Goal: Information Seeking & Learning: Find specific fact

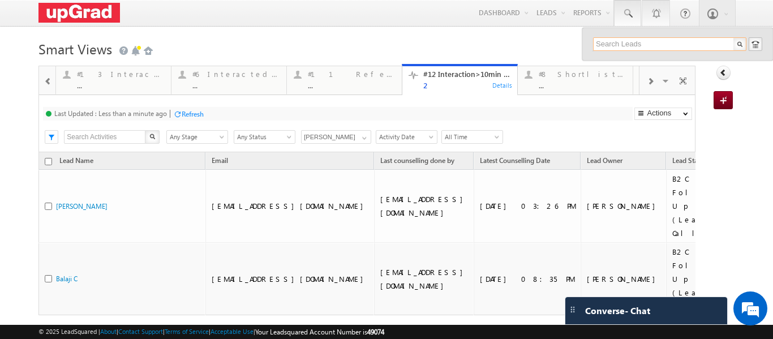
paste input "8939174107"
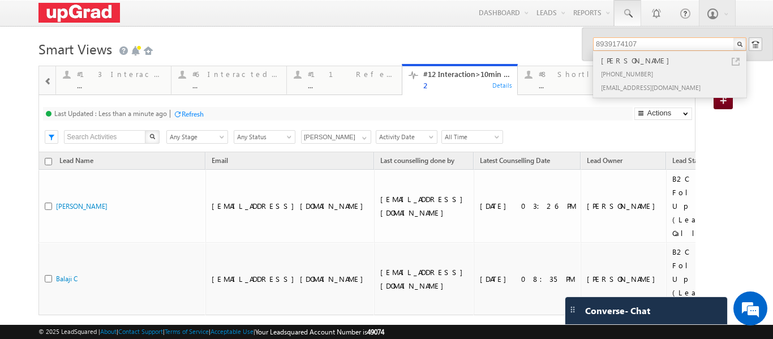
type input "8939174107"
click at [611, 67] on div "+91-8939174107" at bounding box center [675, 74] width 152 height 14
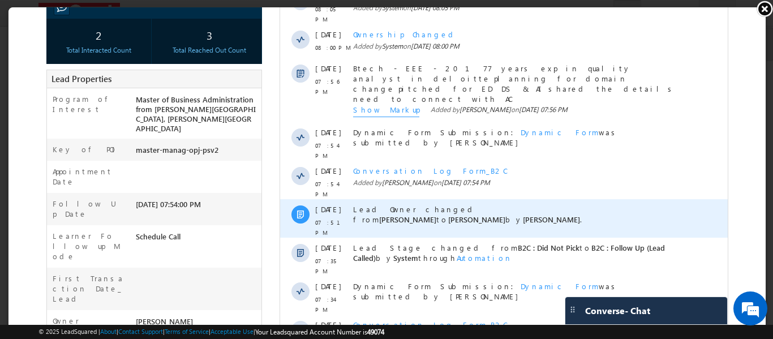
scroll to position [226, 0]
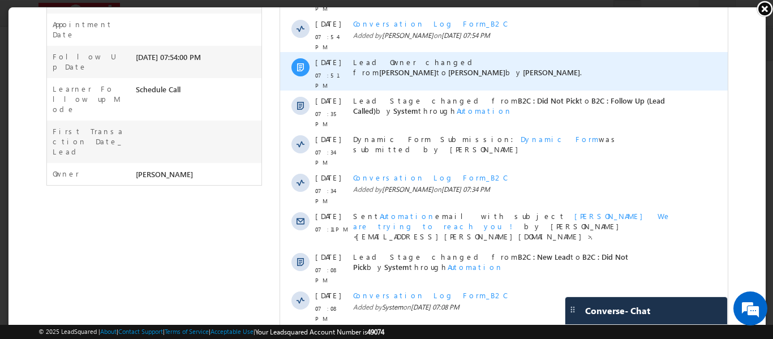
scroll to position [303, 0]
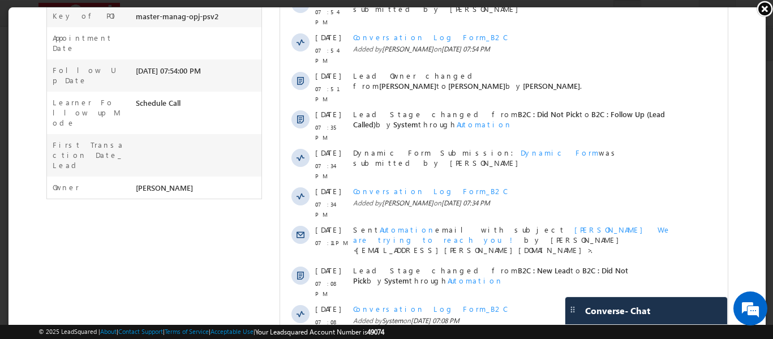
click at [761, 7] on link at bounding box center [764, 8] width 17 height 17
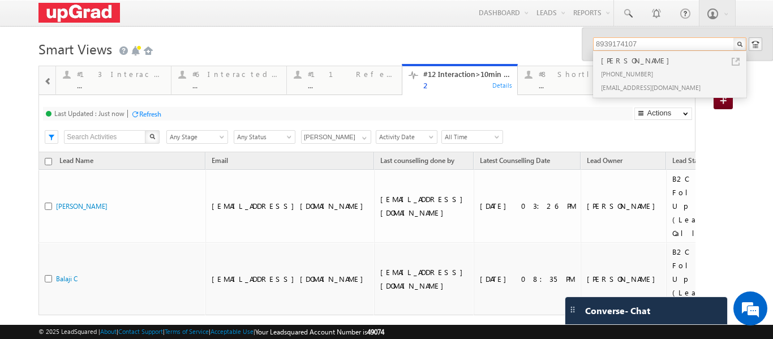
drag, startPoint x: 636, startPoint y: 41, endPoint x: 564, endPoint y: 44, distance: 71.9
click at [564, 44] on body "Menu Ritu Raj ritu. raj@u pgrad .com" at bounding box center [386, 190] width 773 height 380
paste input "sumuk.vkit@gmail.com"
type input "sumuk.vkit@gmail.com"
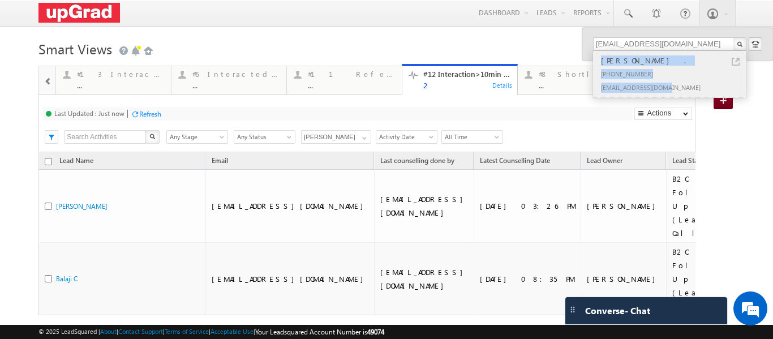
copy div "Sumukh Hegde . +91-9483174154 sumuk.vkit@gmail.com"
drag, startPoint x: 590, startPoint y: 57, endPoint x: 669, endPoint y: 97, distance: 89.1
click at [670, 97] on li "Sumukh Hegde . +91-9483174154 sumuk.vkit@gmail.com" at bounding box center [669, 74] width 153 height 47
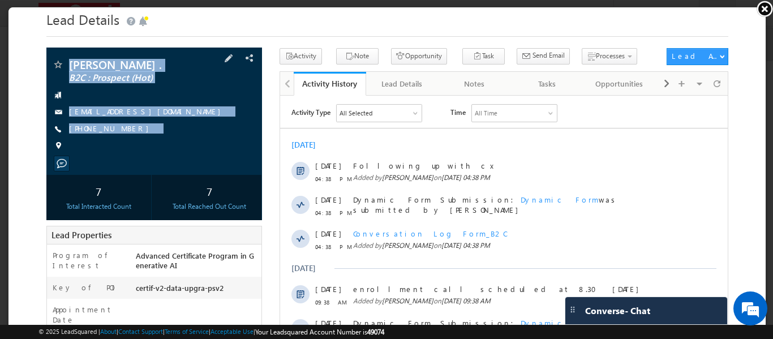
drag, startPoint x: 67, startPoint y: 54, endPoint x: 151, endPoint y: 153, distance: 129.8
click at [151, 153] on div "Sumukh Hegde . B2C : Prospect (Hot) sumuk.vkit@gmail.com" at bounding box center [153, 109] width 216 height 127
copy div "Sumukh Hegde . B2C : Prospect (Hot) sumuk.vkit@gmail.com +91-9483174154"
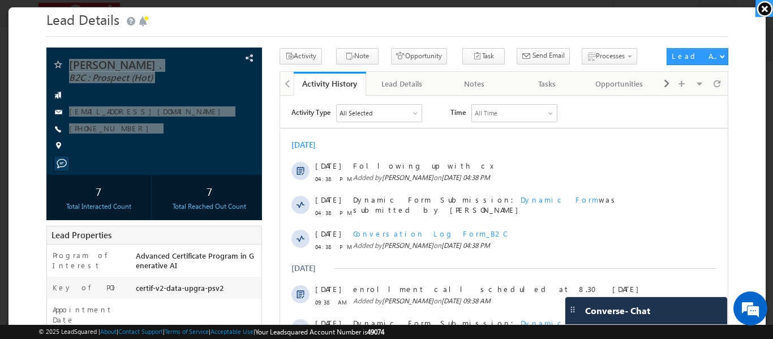
click at [761, 11] on link at bounding box center [764, 8] width 18 height 17
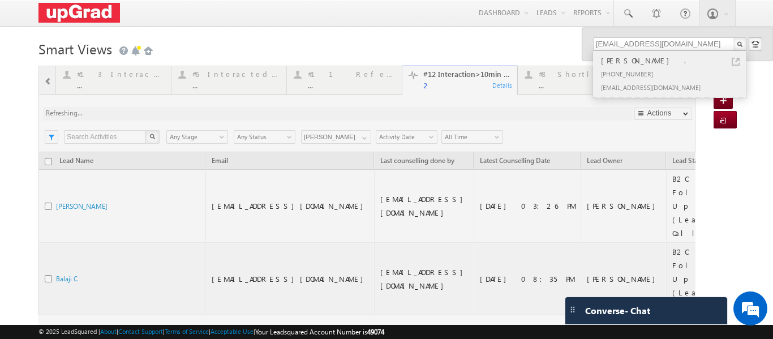
click at [621, 55] on div "Sumukh Hegde ." at bounding box center [675, 60] width 152 height 12
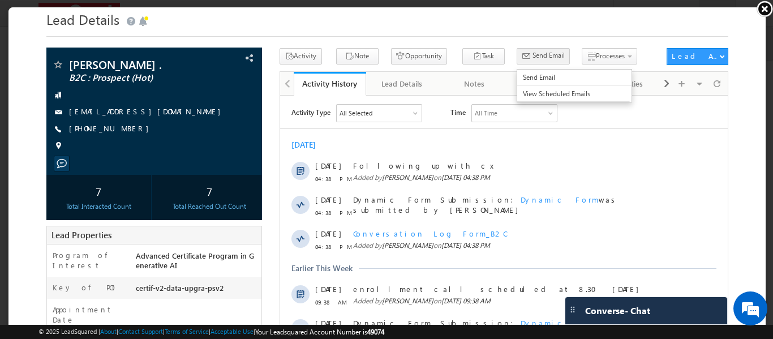
click at [531, 54] on span "Send Email" at bounding box center [547, 54] width 32 height 10
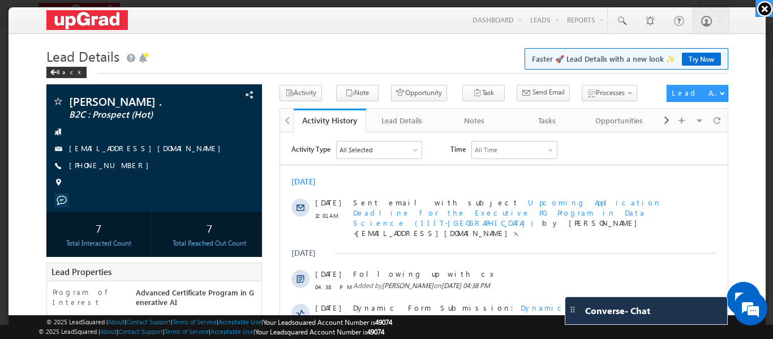
click at [762, 10] on link at bounding box center [764, 8] width 18 height 17
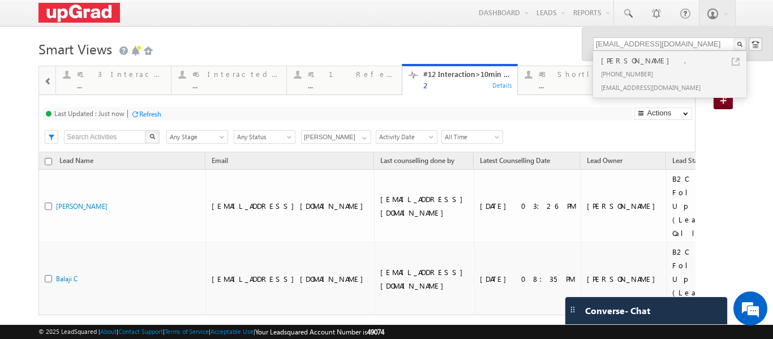
click at [448, 50] on h1 "Smart Views Getting Started" at bounding box center [385, 48] width 695 height 22
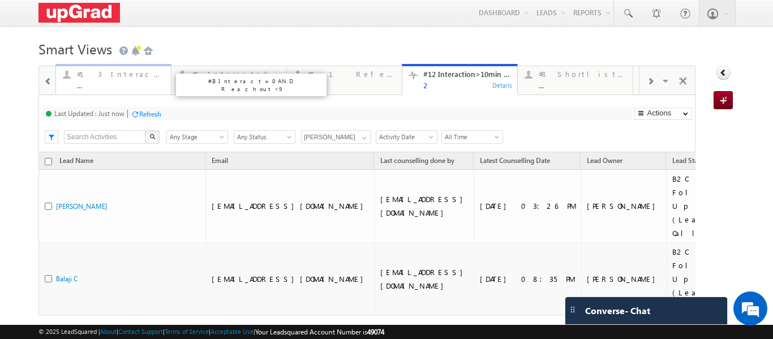
click at [119, 81] on div "..." at bounding box center [120, 85] width 87 height 8
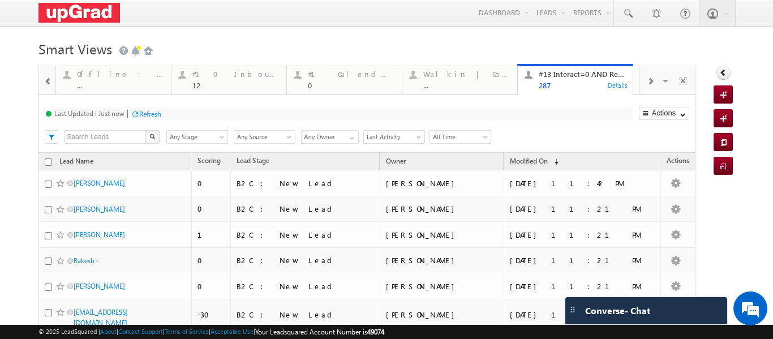
click at [47, 85] on span at bounding box center [48, 81] width 8 height 9
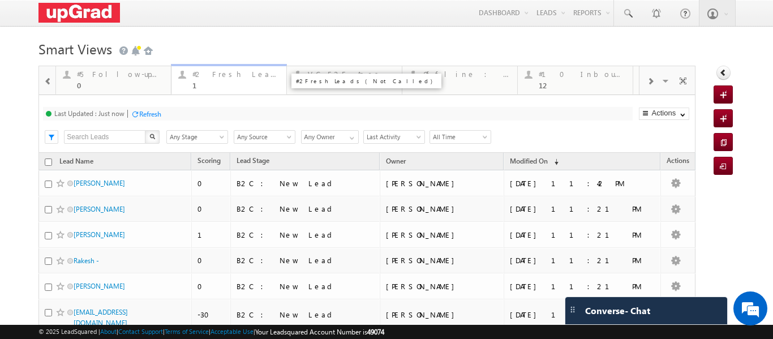
click at [213, 86] on div "1" at bounding box center [235, 85] width 87 height 8
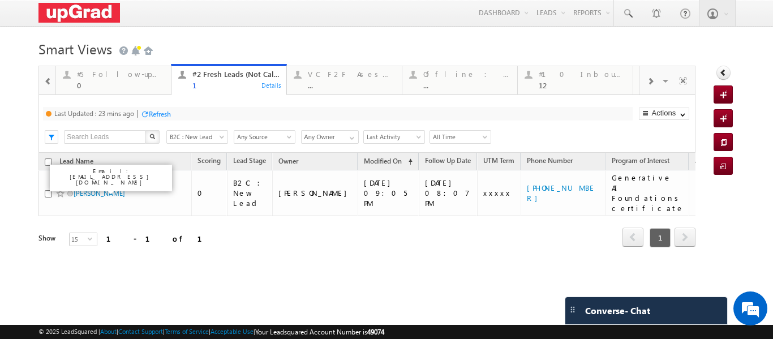
click at [169, 111] on div "Refresh" at bounding box center [160, 114] width 22 height 8
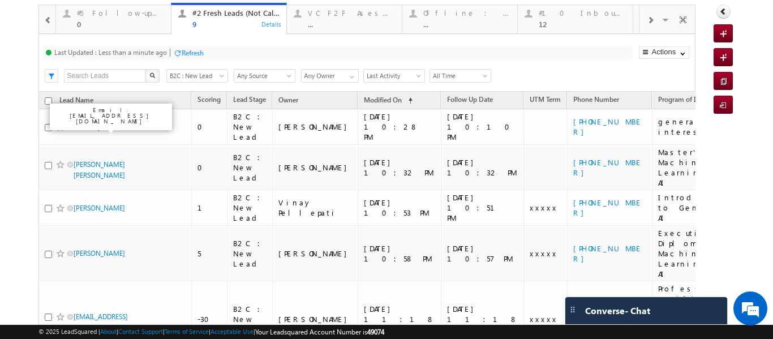
scroll to position [170, 0]
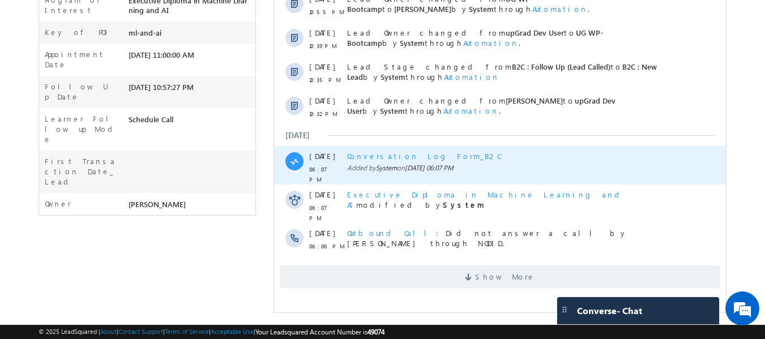
scroll to position [302, 0]
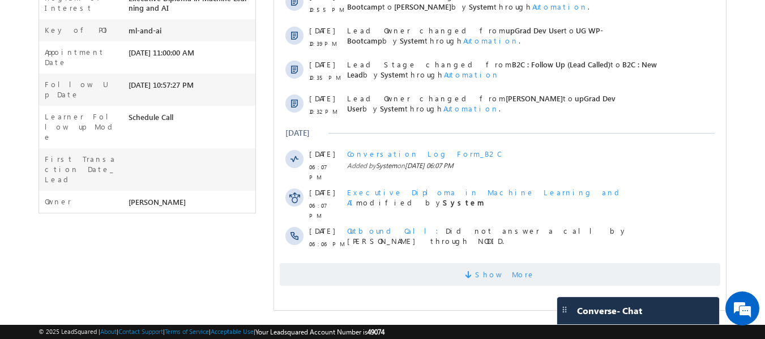
click at [482, 263] on span "Show More" at bounding box center [500, 274] width 440 height 23
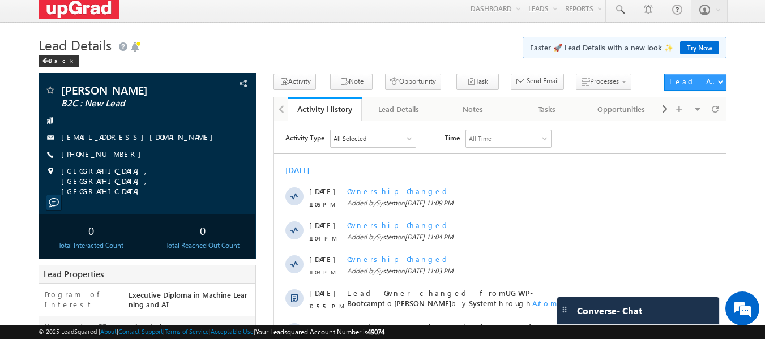
scroll to position [0, 0]
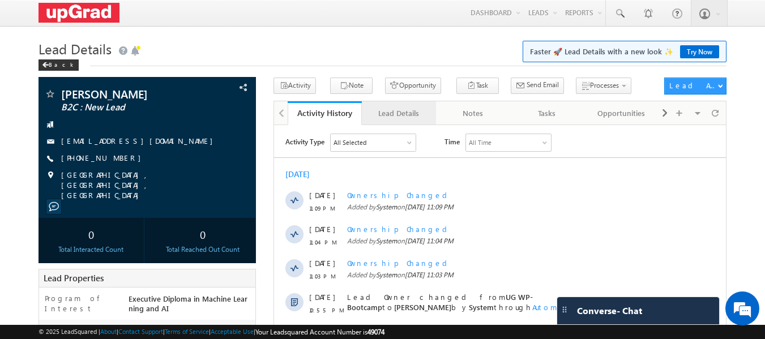
click at [410, 112] on div "Lead Details" at bounding box center [398, 113] width 55 height 14
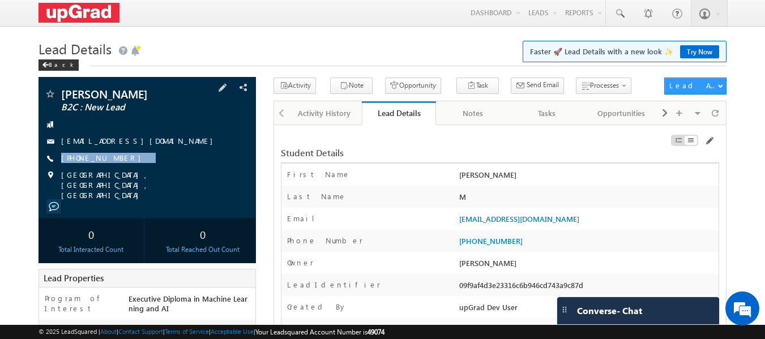
drag, startPoint x: 160, startPoint y: 156, endPoint x: 127, endPoint y: 165, distance: 33.9
click at [127, 165] on div "[PERSON_NAME] B2C : New Lead [EMAIL_ADDRESS][DOMAIN_NAME] [PHONE_NUMBER]" at bounding box center [147, 144] width 207 height 112
copy div "[PHONE_NUMBER]"
drag, startPoint x: 133, startPoint y: 158, endPoint x: 114, endPoint y: 165, distance: 20.4
click at [114, 165] on div "[PERSON_NAME] B2C : New Lead [EMAIL_ADDRESS][DOMAIN_NAME] [PHONE_NUMBER]" at bounding box center [147, 144] width 207 height 112
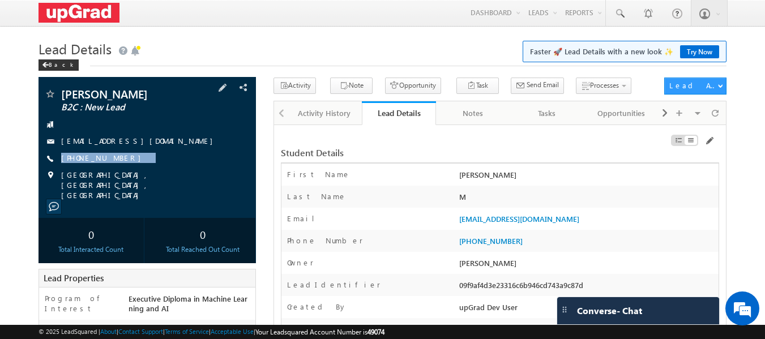
copy div "[PHONE_NUMBER]"
